Goal: Information Seeking & Learning: Check status

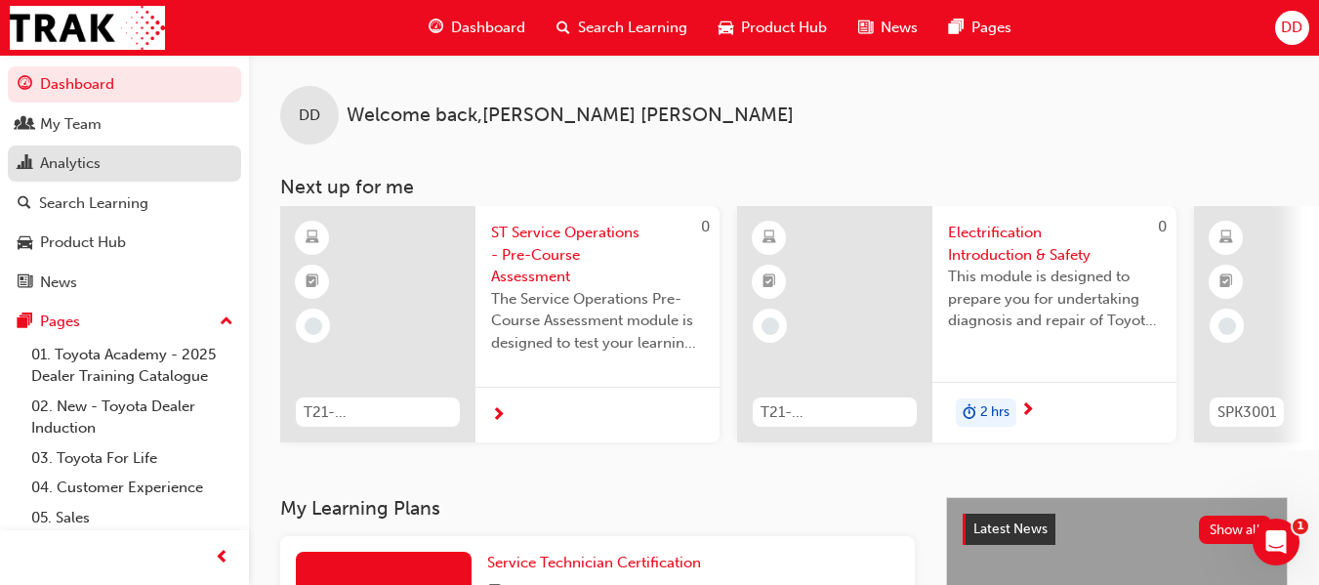
click at [67, 161] on div "Analytics" at bounding box center [70, 163] width 61 height 22
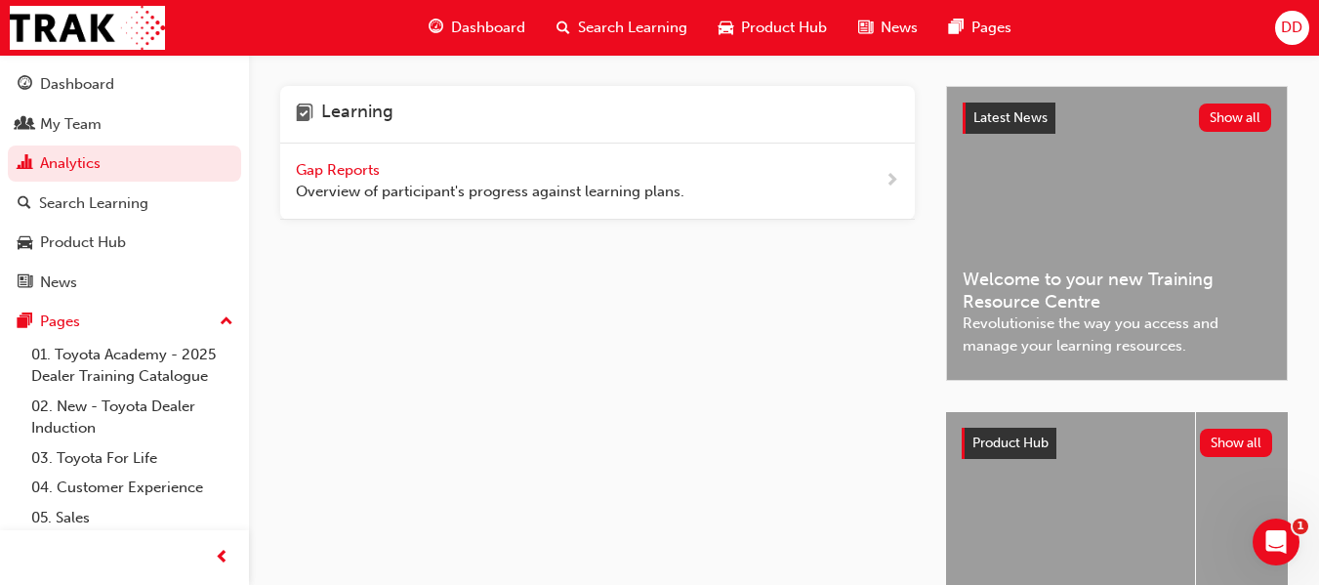
click at [369, 173] on span "Gap Reports" at bounding box center [340, 170] width 88 height 18
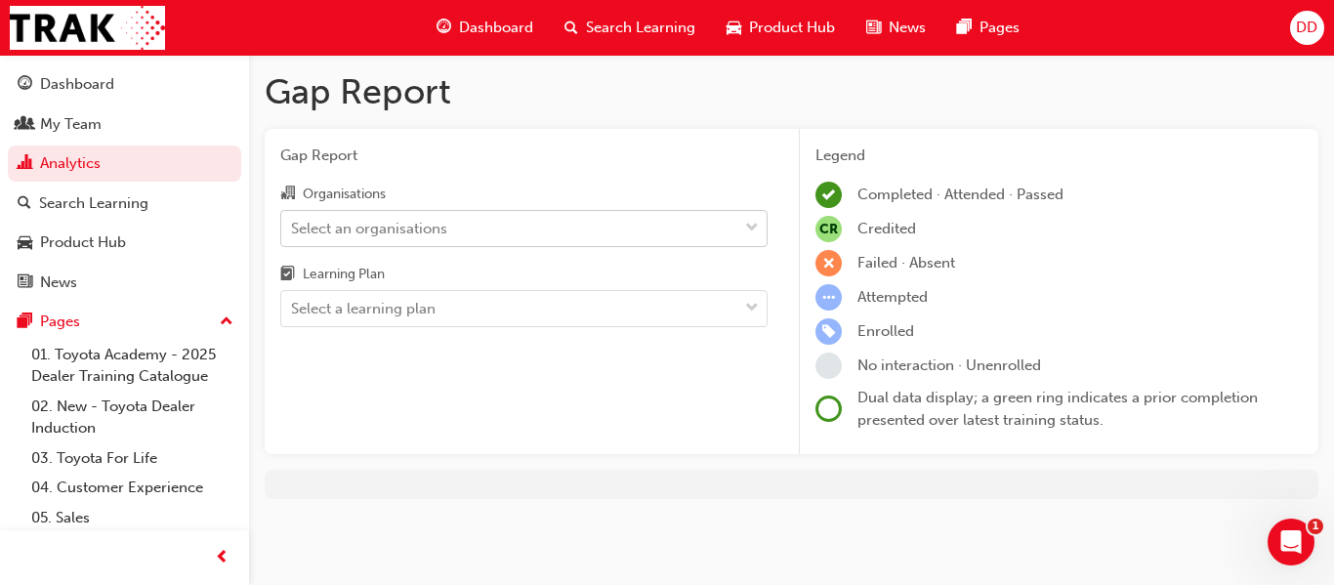
click at [445, 231] on div "Select an organisations" at bounding box center [369, 228] width 156 height 22
click at [293, 231] on input "Organisations Select an organisations" at bounding box center [292, 227] width 2 height 17
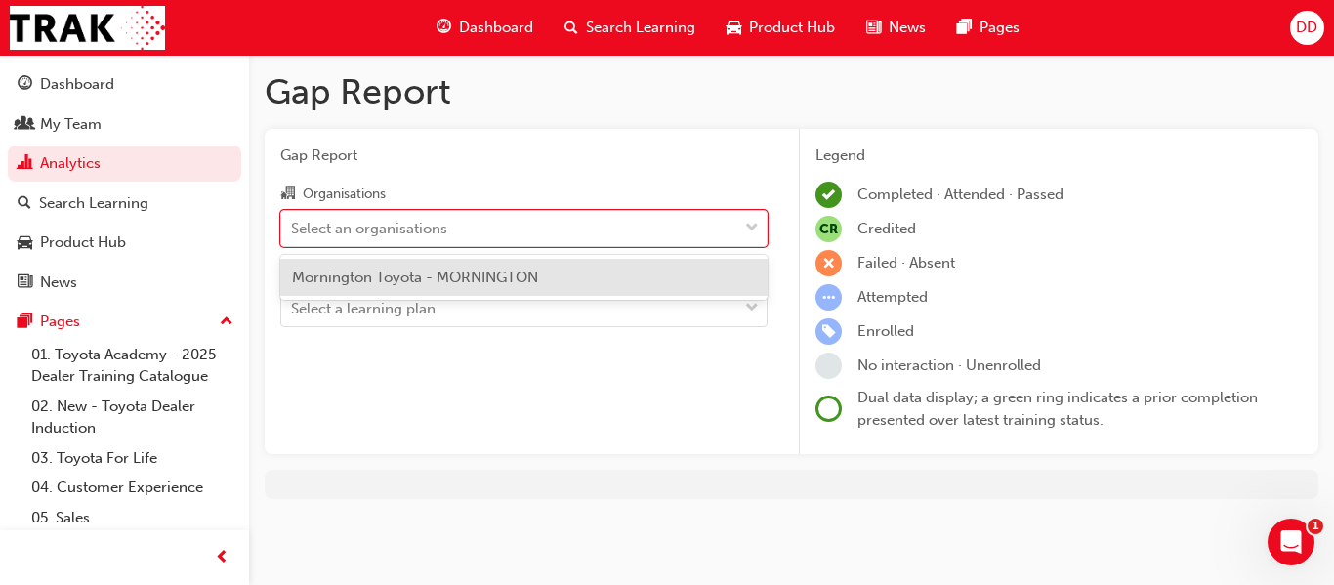
click at [453, 280] on span "Mornington Toyota - MORNINGTON" at bounding box center [415, 277] width 246 height 18
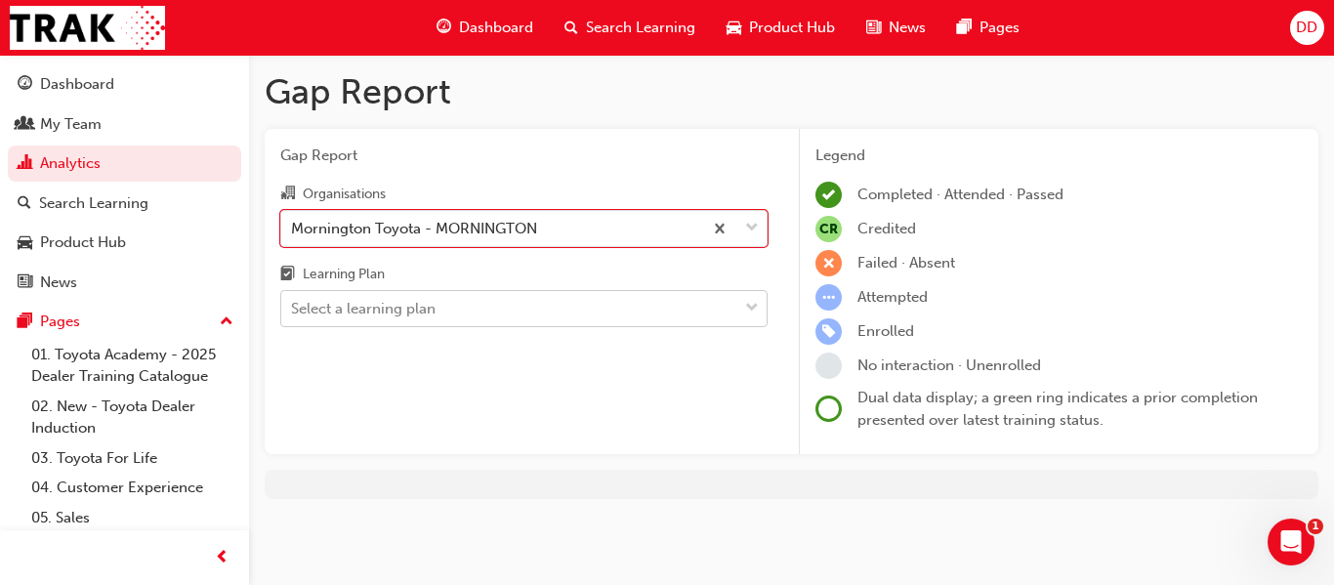
click at [432, 309] on div "Select a learning plan" at bounding box center [363, 309] width 144 height 22
click at [293, 309] on input "Learning Plan Select a learning plan" at bounding box center [292, 308] width 2 height 17
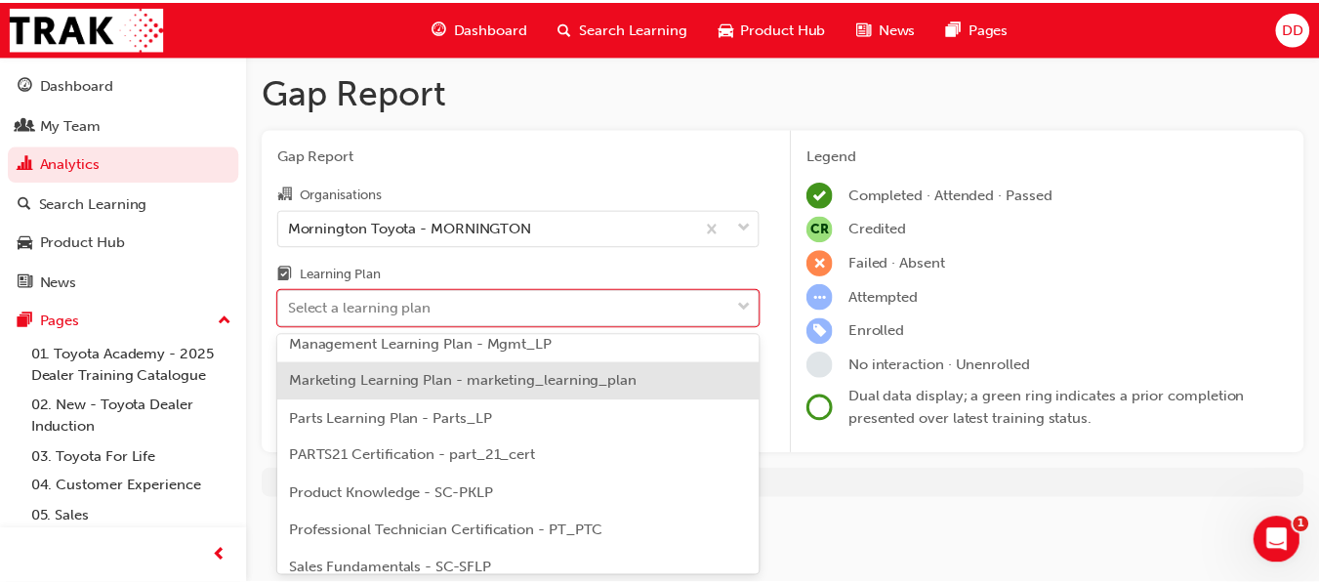
scroll to position [547, 0]
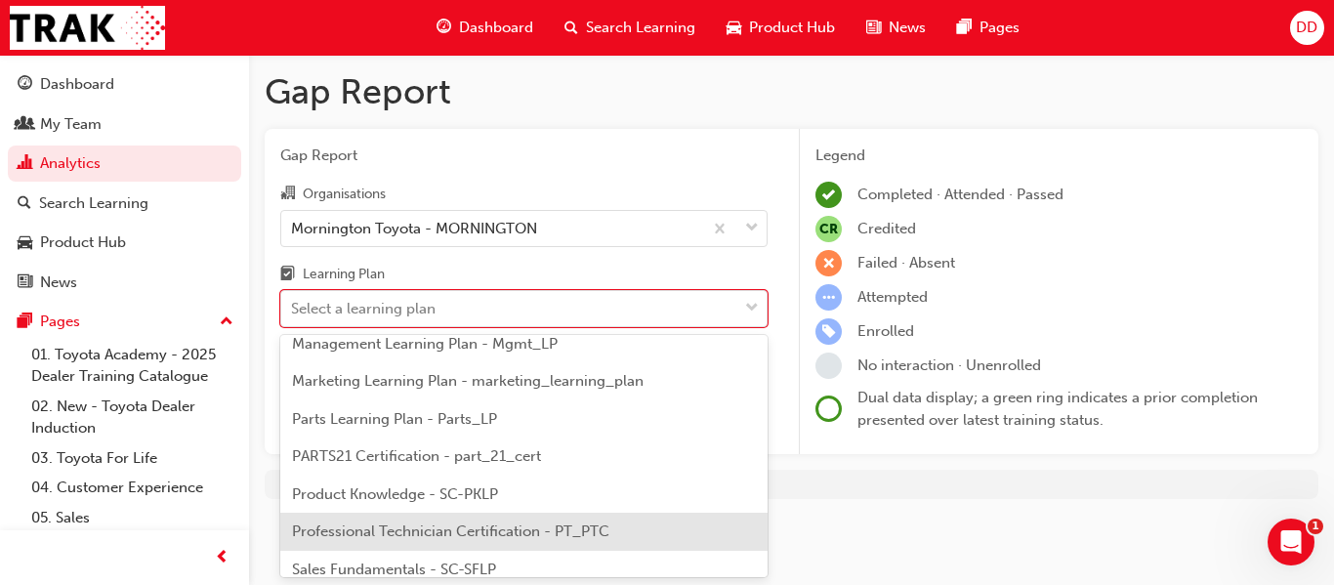
click at [535, 537] on span "Professional Technician Certification - PT_PTC" at bounding box center [450, 531] width 317 height 18
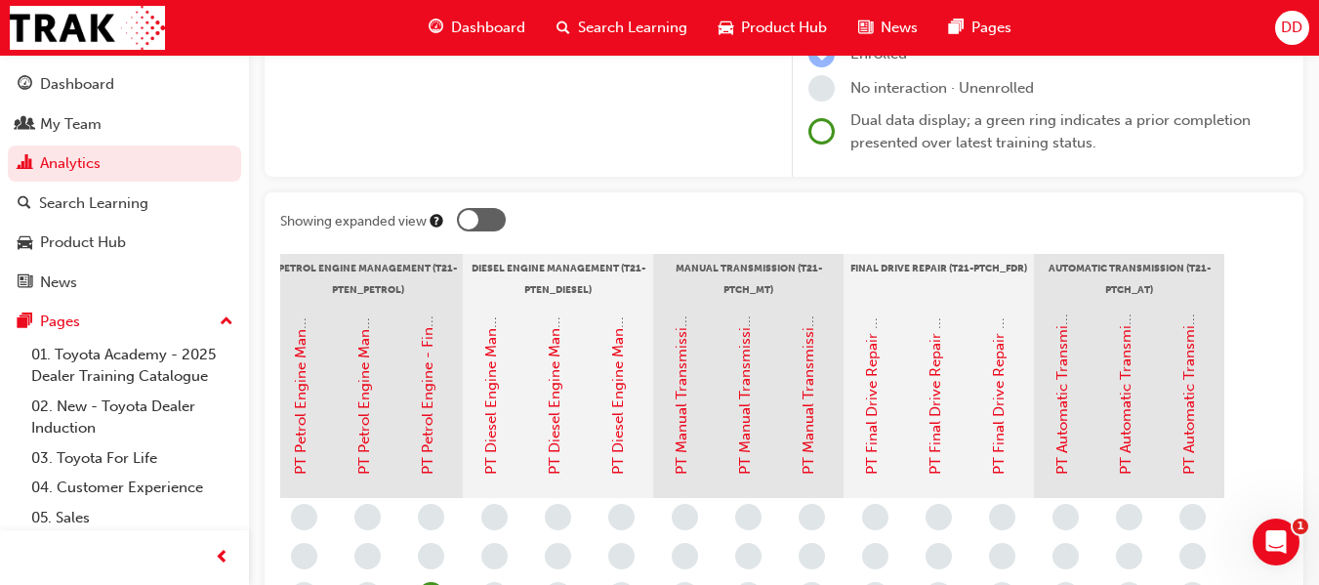
scroll to position [293, 0]
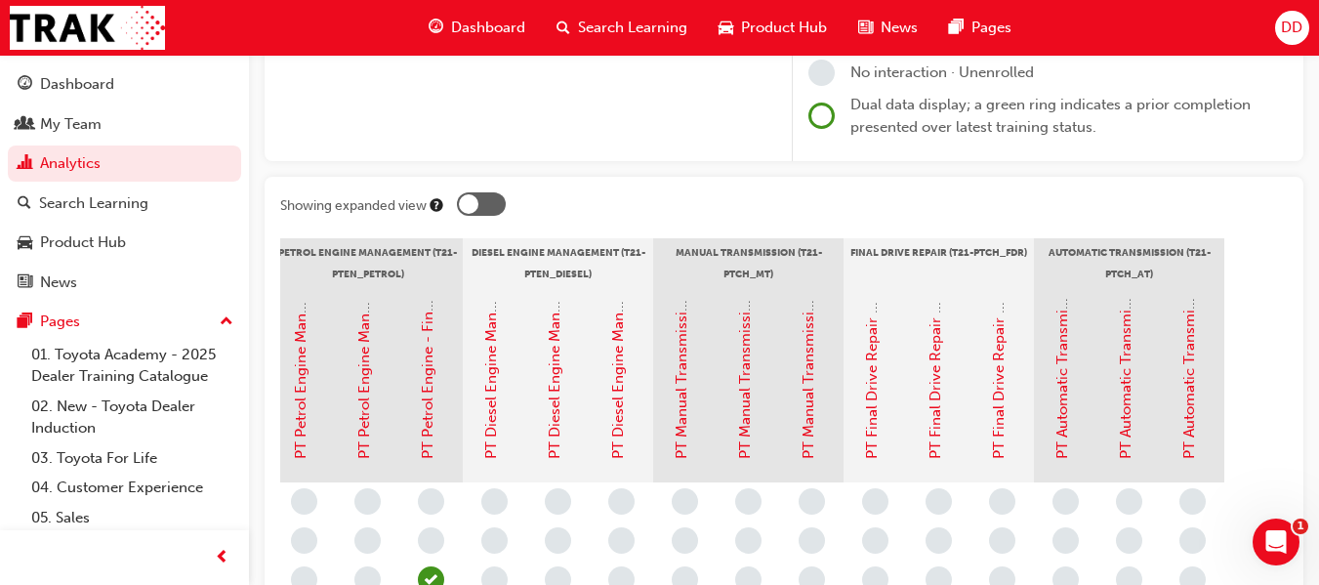
click at [474, 202] on div at bounding box center [469, 204] width 20 height 20
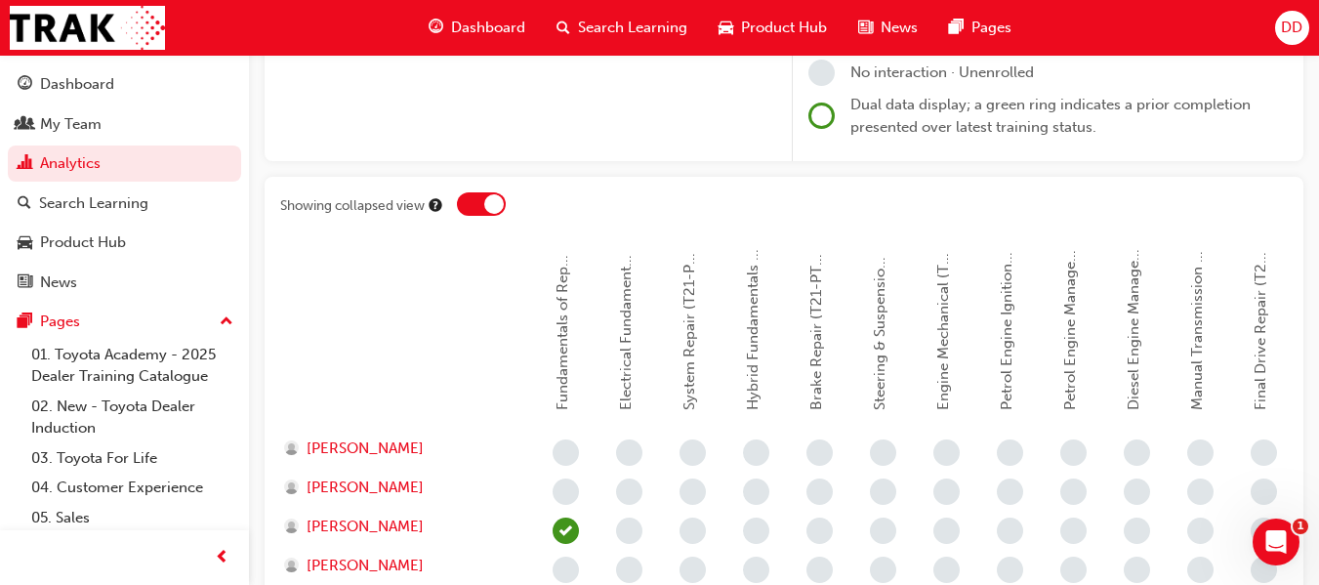
click at [483, 207] on div at bounding box center [481, 203] width 49 height 23
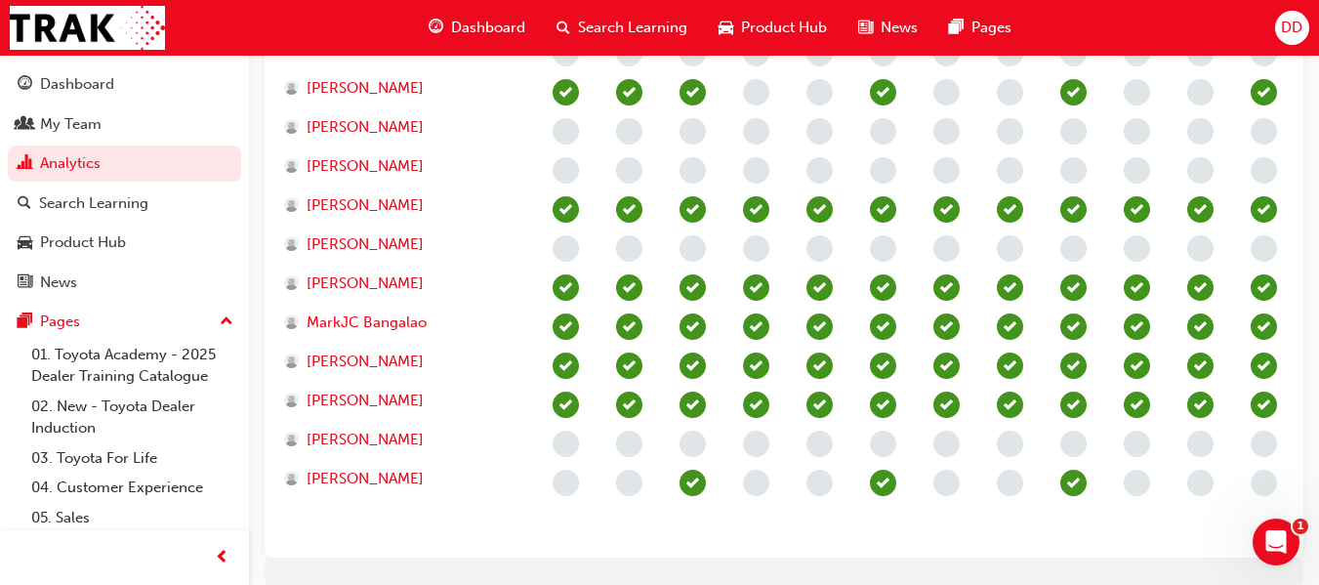
scroll to position [781, 0]
click at [346, 439] on span "[PERSON_NAME]" at bounding box center [365, 439] width 117 height 22
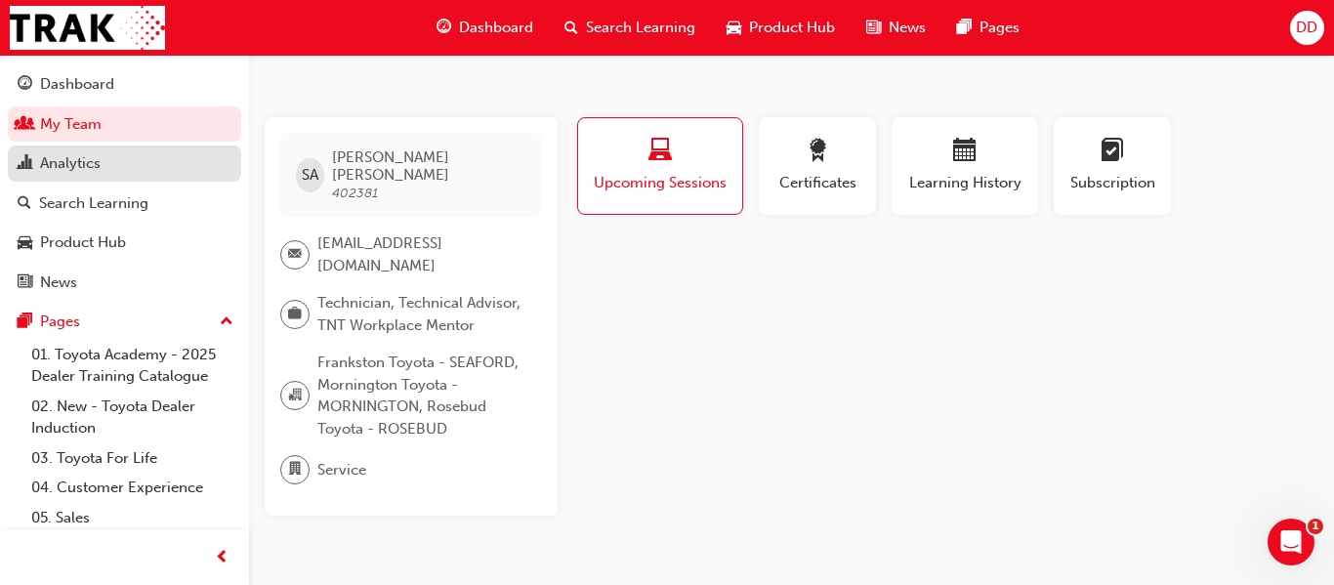
click at [86, 160] on div "Analytics" at bounding box center [70, 163] width 61 height 22
